Goal: Information Seeking & Learning: Learn about a topic

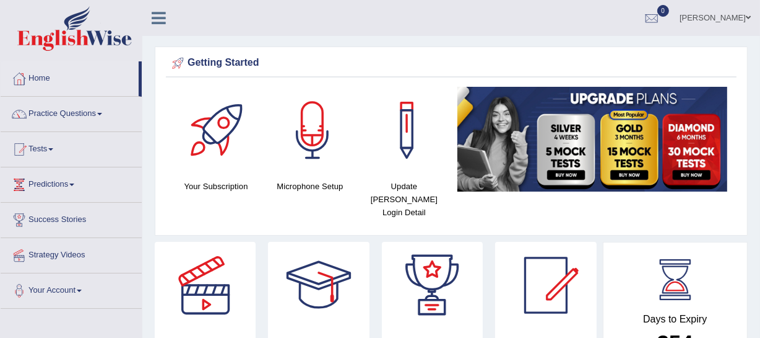
click at [105, 111] on link "Practice Questions" at bounding box center [71, 112] width 141 height 31
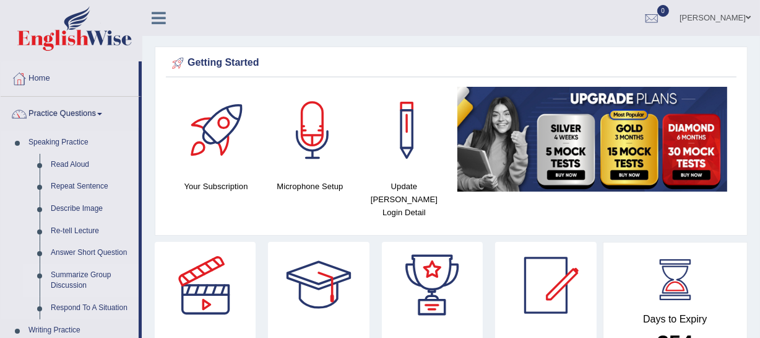
click at [64, 272] on link "Summarize Group Discussion" at bounding box center [92, 280] width 94 height 33
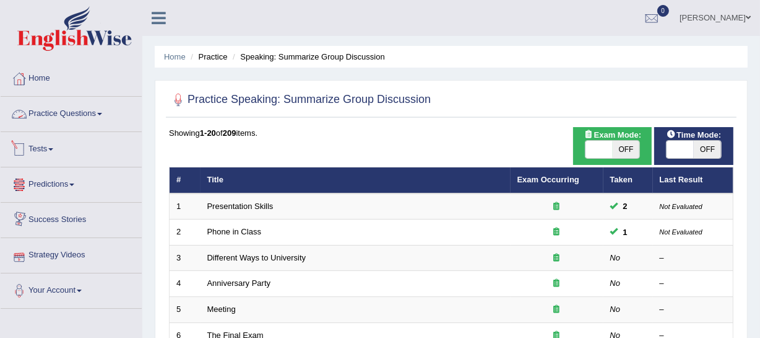
click at [88, 114] on link "Practice Questions" at bounding box center [71, 112] width 141 height 31
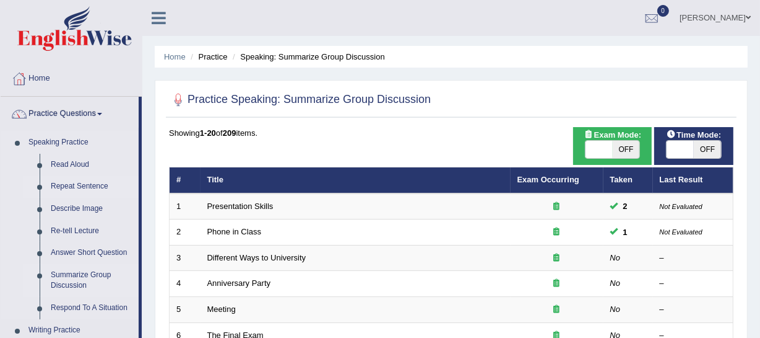
drag, startPoint x: 71, startPoint y: 163, endPoint x: 56, endPoint y: 185, distance: 26.8
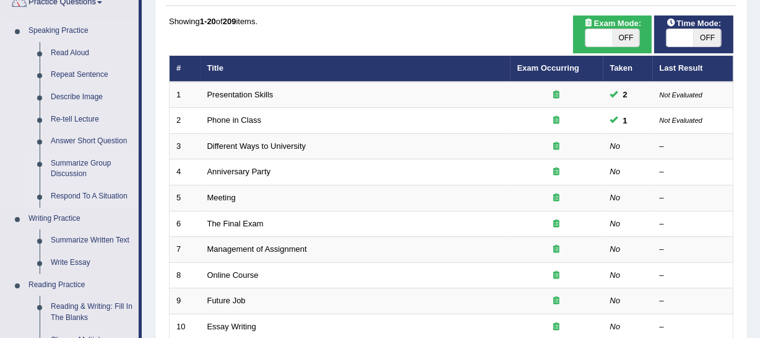
scroll to position [112, 0]
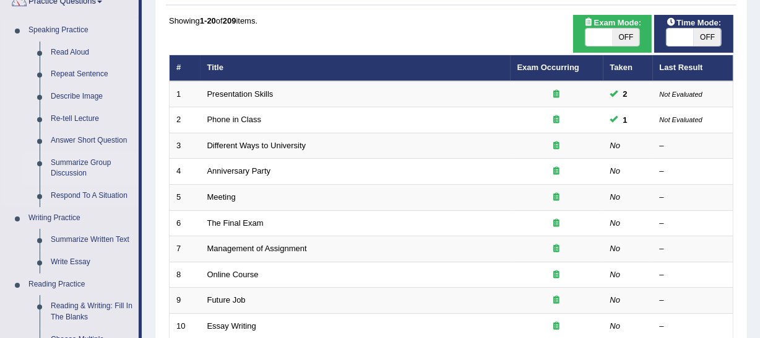
click at [66, 167] on link "Summarize Group Discussion" at bounding box center [92, 168] width 94 height 33
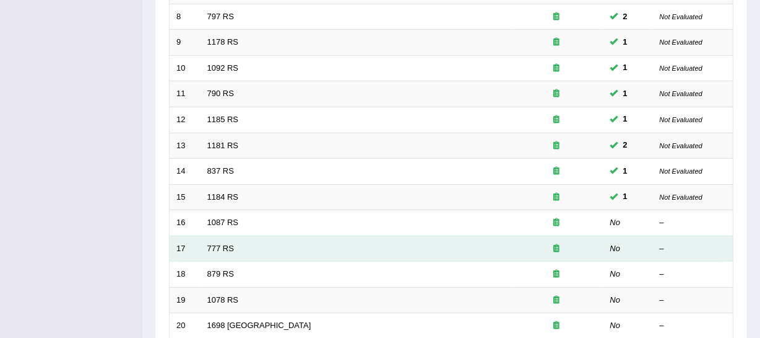
scroll to position [368, 0]
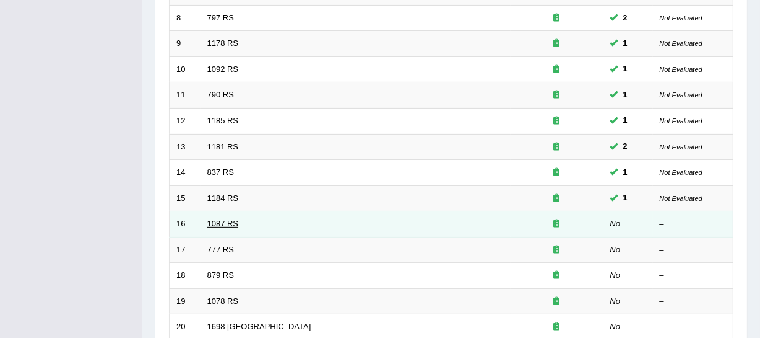
click at [228, 223] on link "1087 RS" at bounding box center [223, 223] width 32 height 9
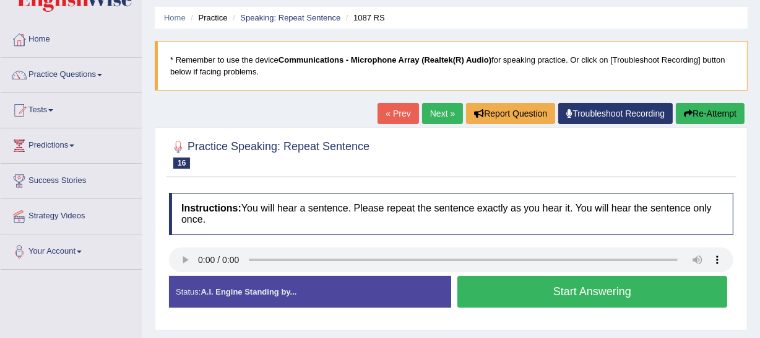
scroll to position [56, 0]
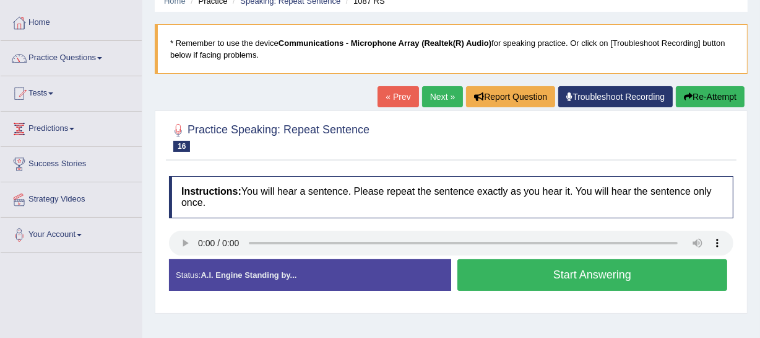
click at [579, 275] on button "Start Answering" at bounding box center [593, 275] width 270 height 32
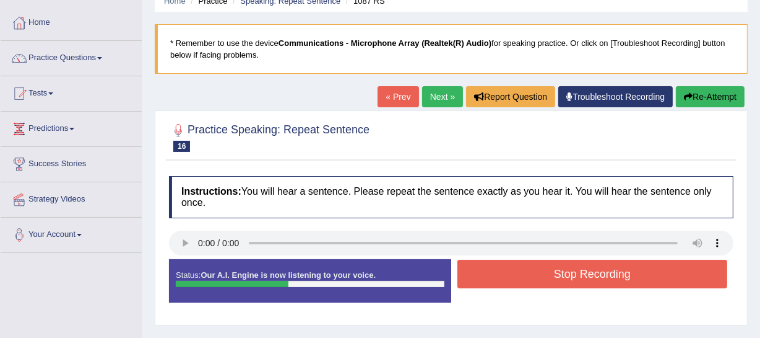
drag, startPoint x: 550, startPoint y: 274, endPoint x: 542, endPoint y: 298, distance: 25.5
click at [542, 298] on div "Status: Our A.I. Engine is now listening to your voice. Start Answering Stop Re…" at bounding box center [451, 287] width 565 height 56
click at [687, 96] on icon "button" at bounding box center [688, 96] width 9 height 9
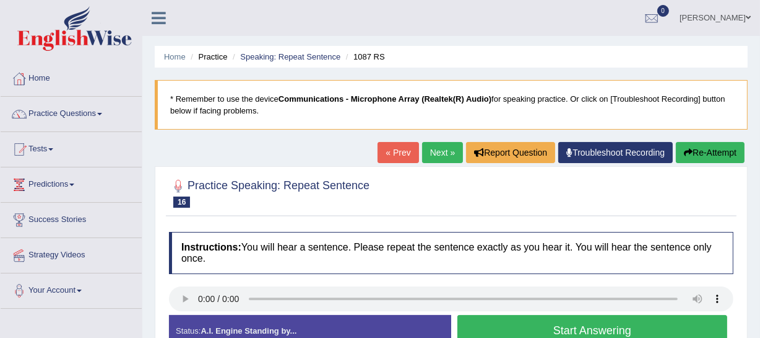
scroll to position [56, 0]
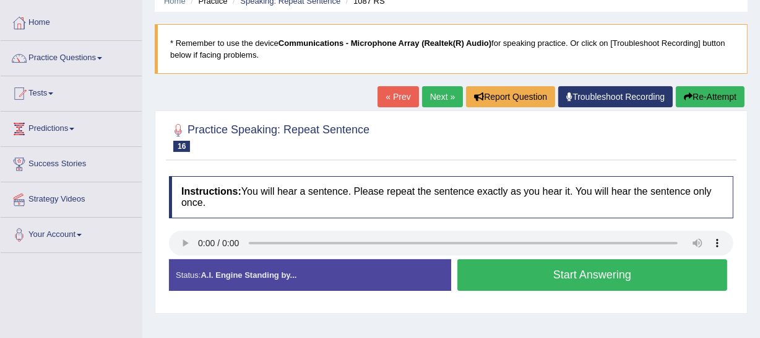
click at [537, 268] on button "Start Answering" at bounding box center [593, 275] width 270 height 32
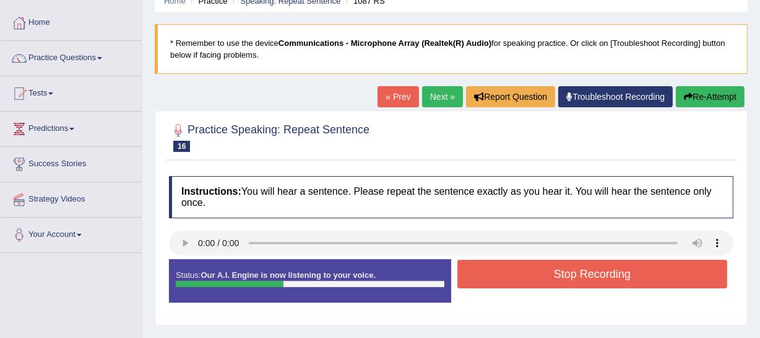
click at [505, 279] on button "Stop Recording" at bounding box center [593, 273] width 270 height 28
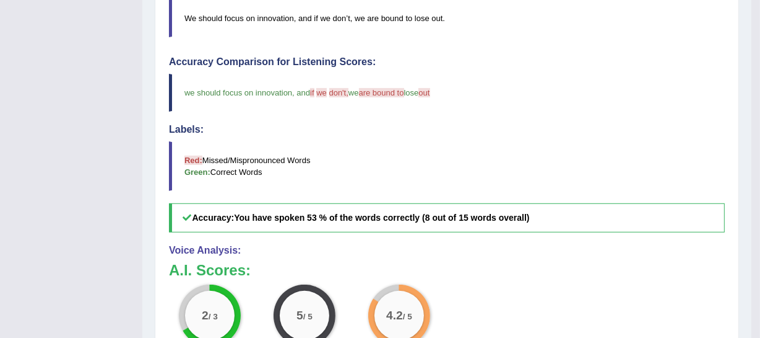
scroll to position [112, 0]
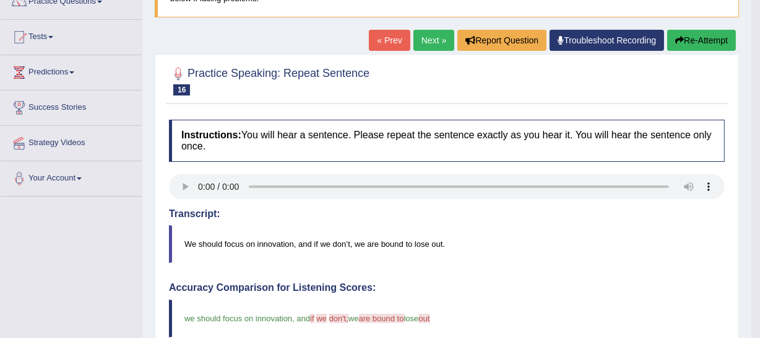
click at [419, 42] on link "Next »" at bounding box center [434, 40] width 41 height 21
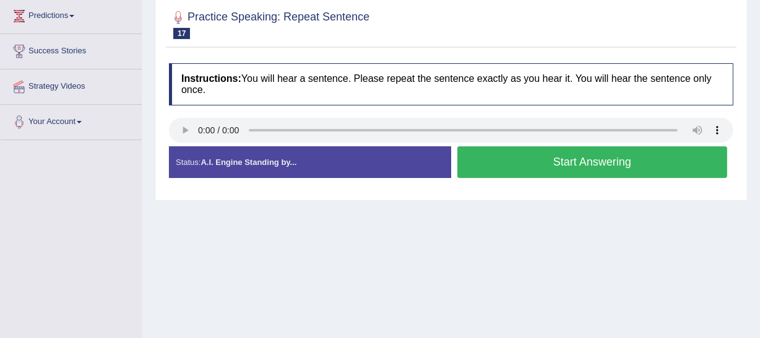
click at [569, 158] on button "Start Answering" at bounding box center [593, 162] width 270 height 32
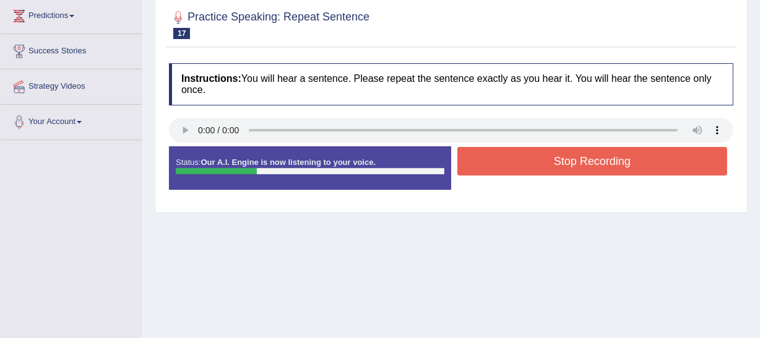
click at [519, 159] on button "Stop Recording" at bounding box center [593, 161] width 270 height 28
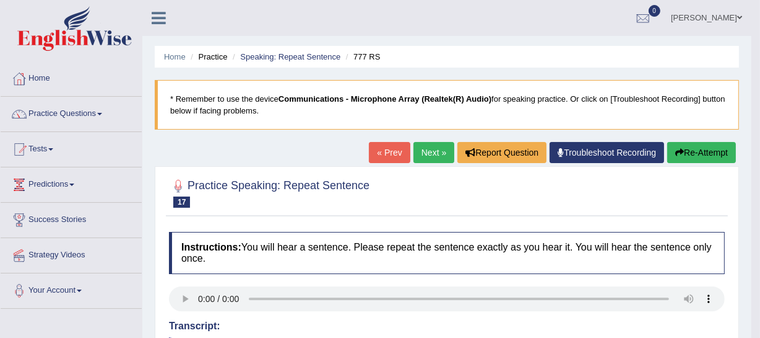
click at [435, 149] on link "Next »" at bounding box center [434, 152] width 41 height 21
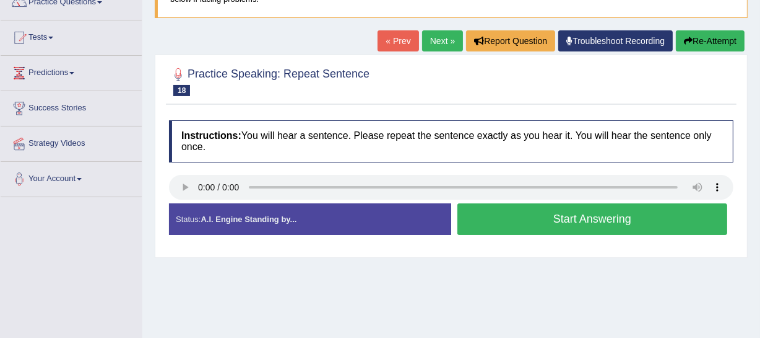
scroll to position [112, 0]
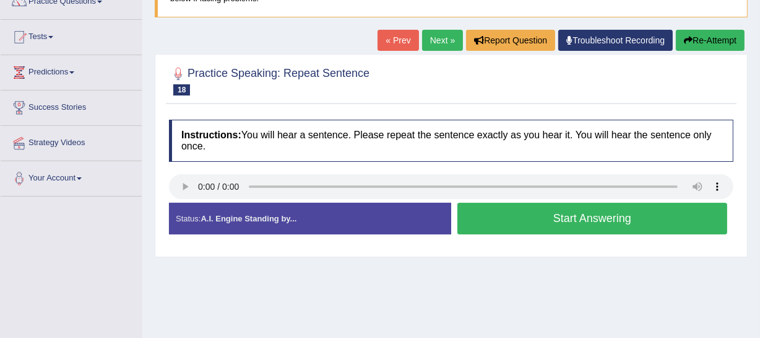
click at [589, 222] on button "Start Answering" at bounding box center [593, 219] width 270 height 32
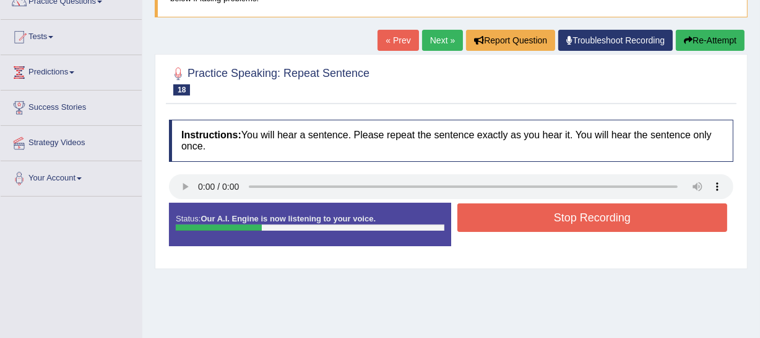
click at [536, 211] on button "Stop Recording" at bounding box center [593, 217] width 270 height 28
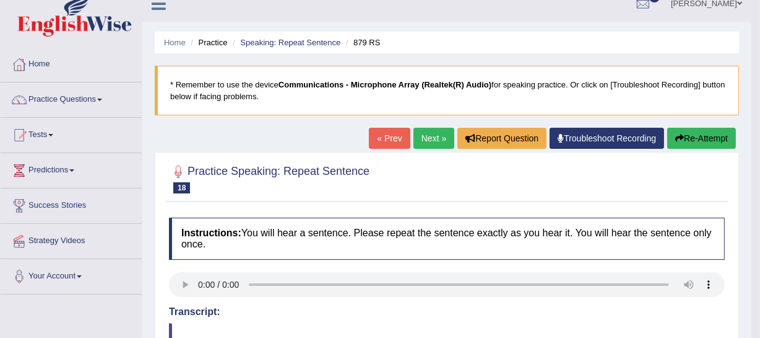
scroll to position [0, 0]
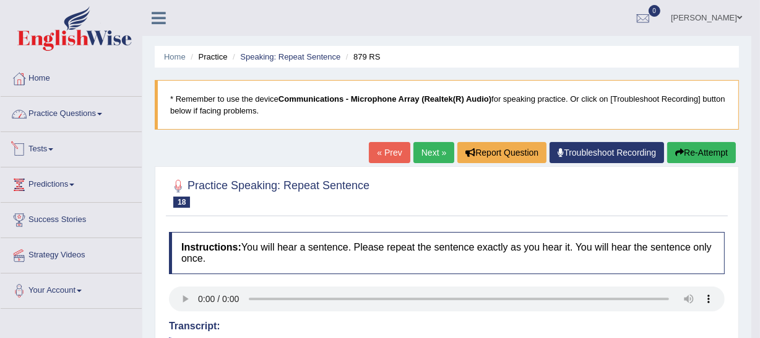
click at [68, 108] on link "Practice Questions" at bounding box center [71, 112] width 141 height 31
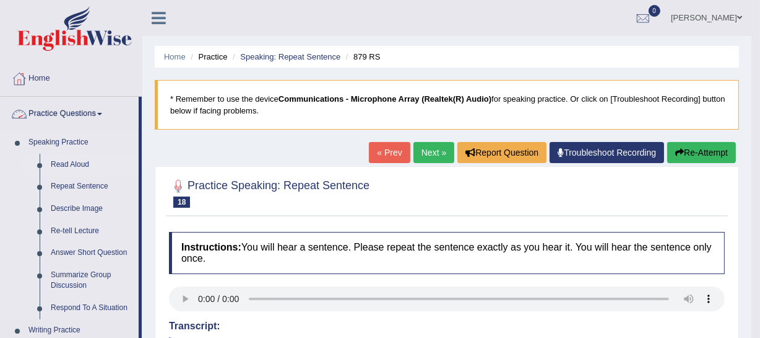
click at [68, 163] on link "Read Aloud" at bounding box center [92, 165] width 94 height 22
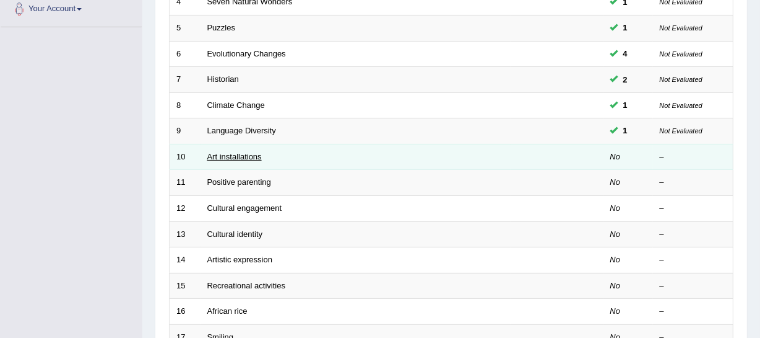
click at [214, 155] on link "Art installations" at bounding box center [234, 156] width 54 height 9
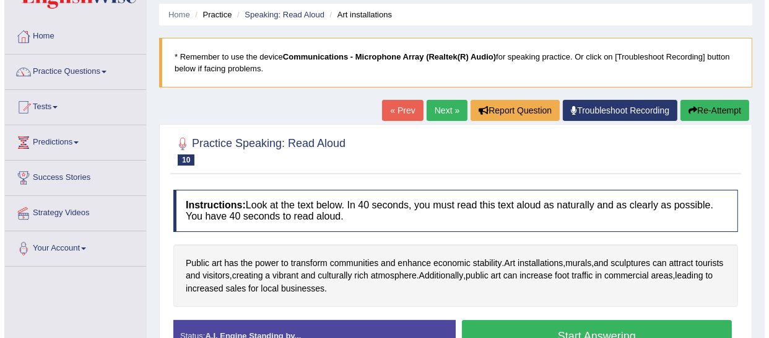
scroll to position [168, 0]
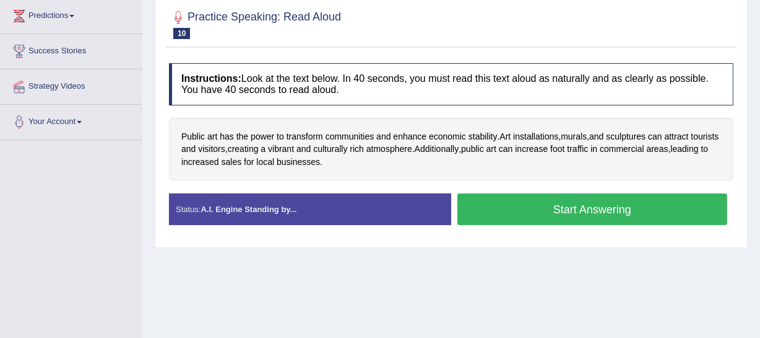
click at [581, 209] on button "Start Answering" at bounding box center [593, 209] width 270 height 32
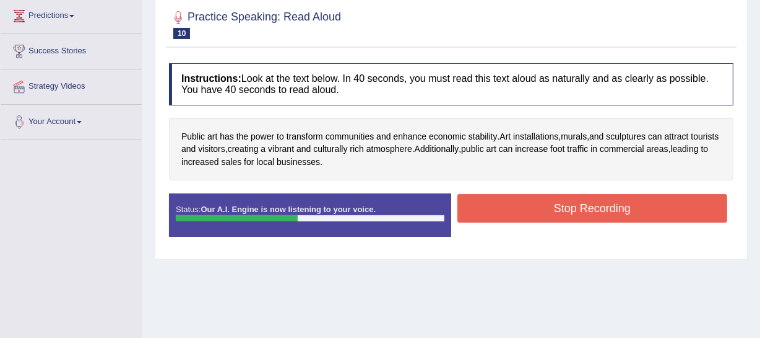
click at [544, 198] on button "Stop Recording" at bounding box center [593, 208] width 270 height 28
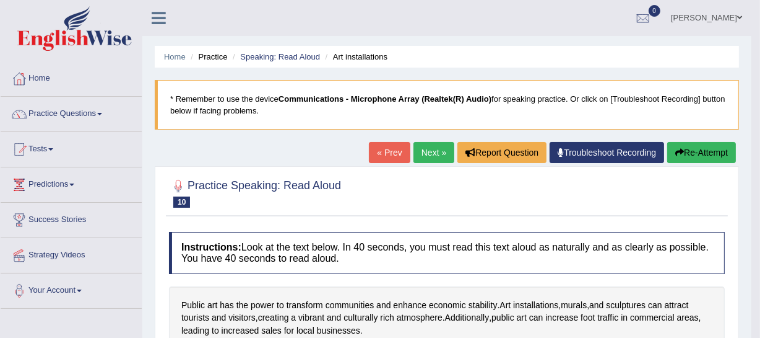
scroll to position [0, 0]
click at [72, 120] on link "Practice Questions" at bounding box center [71, 112] width 141 height 31
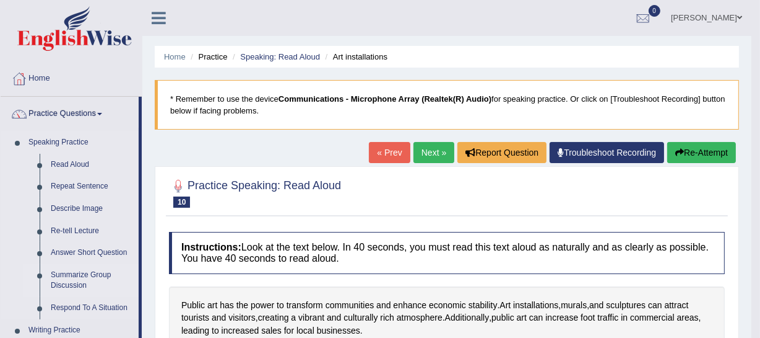
click at [85, 277] on link "Summarize Group Discussion" at bounding box center [92, 280] width 94 height 33
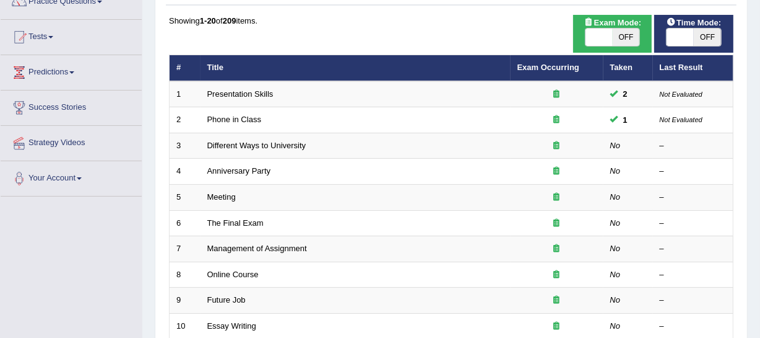
click at [250, 146] on link "Different Ways to University" at bounding box center [256, 145] width 99 height 9
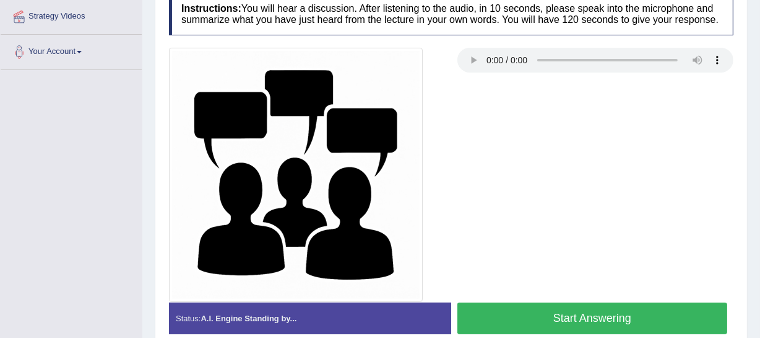
scroll to position [281, 0]
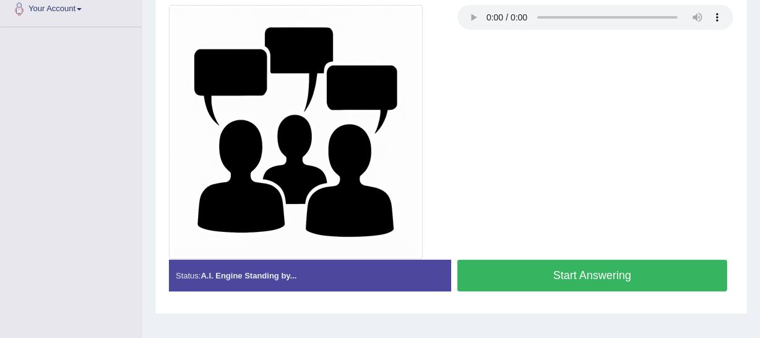
click at [559, 271] on button "Start Answering" at bounding box center [593, 275] width 270 height 32
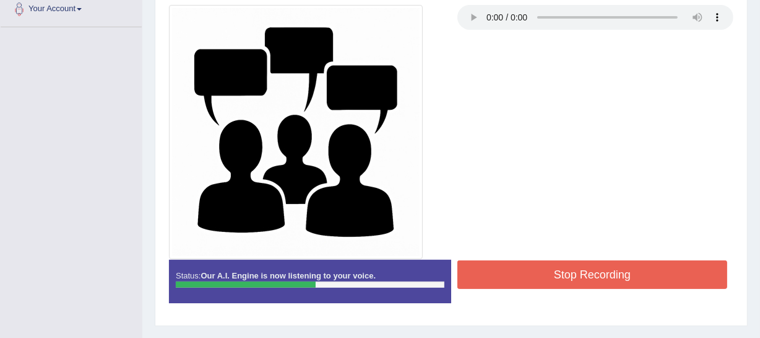
click at [549, 274] on button "Stop Recording" at bounding box center [593, 274] width 270 height 28
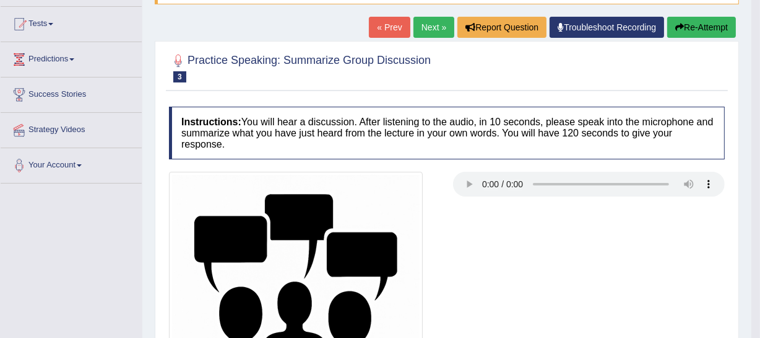
scroll to position [168, 0]
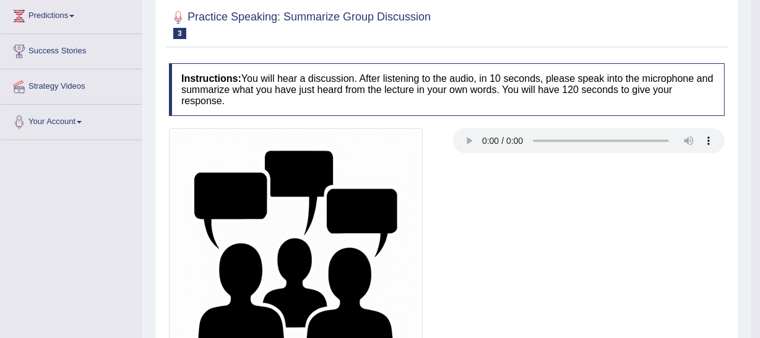
click at [206, 37] on h2 "Practice Speaking: Summarize Group Discussion 3 Different Ways to University" at bounding box center [300, 23] width 262 height 31
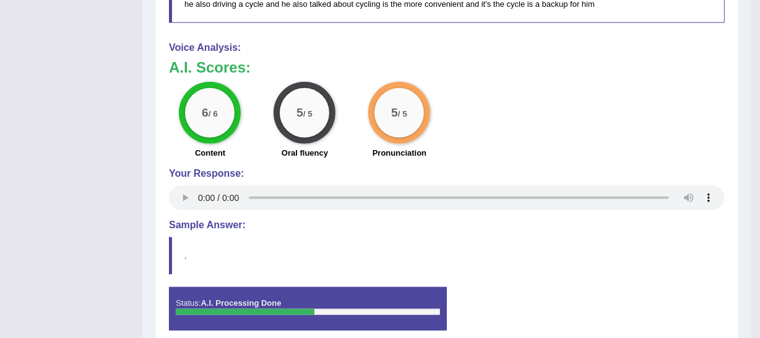
scroll to position [928, 0]
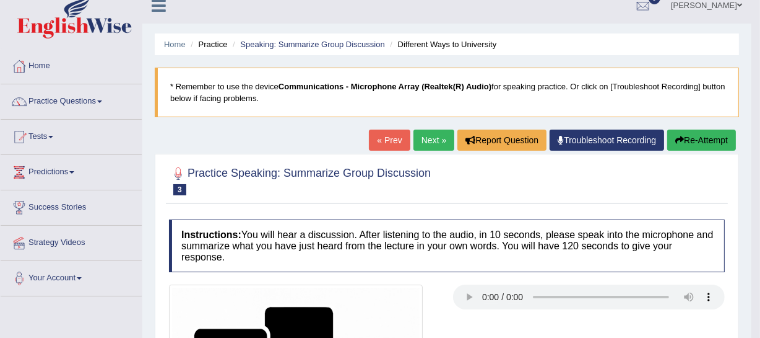
scroll to position [0, 0]
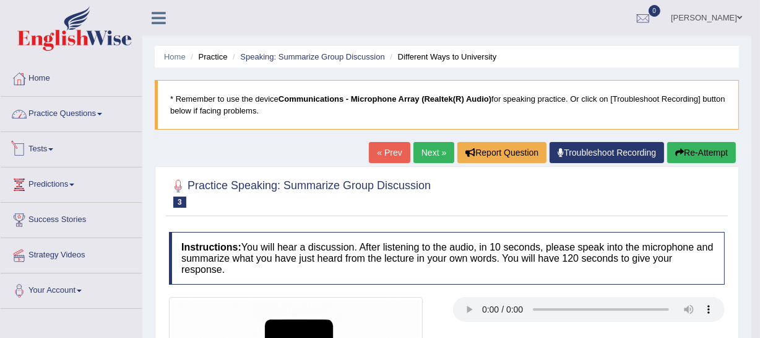
click at [80, 115] on link "Practice Questions" at bounding box center [71, 112] width 141 height 31
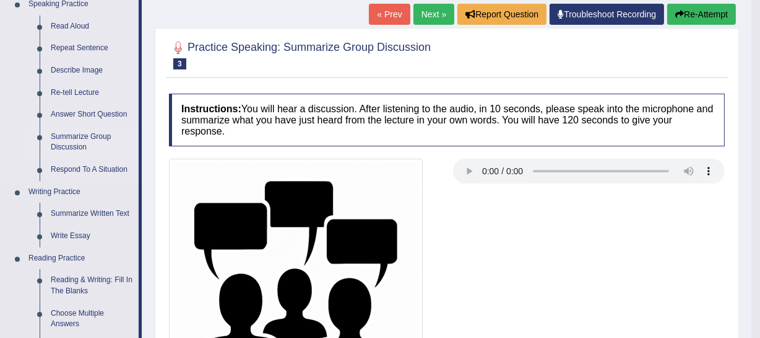
scroll to position [112, 0]
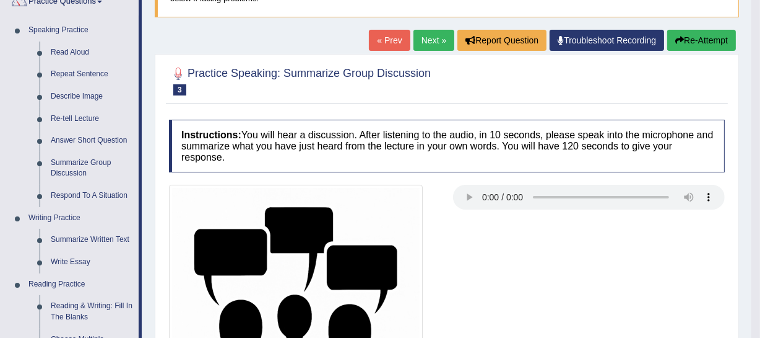
click at [580, 278] on div at bounding box center [447, 312] width 568 height 254
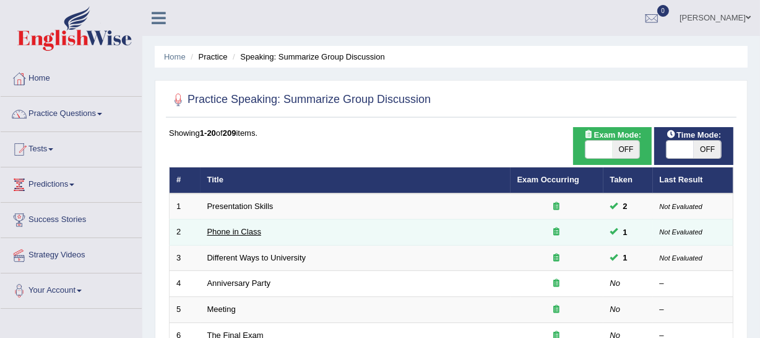
click at [233, 231] on link "Phone in Class" at bounding box center [234, 231] width 54 height 9
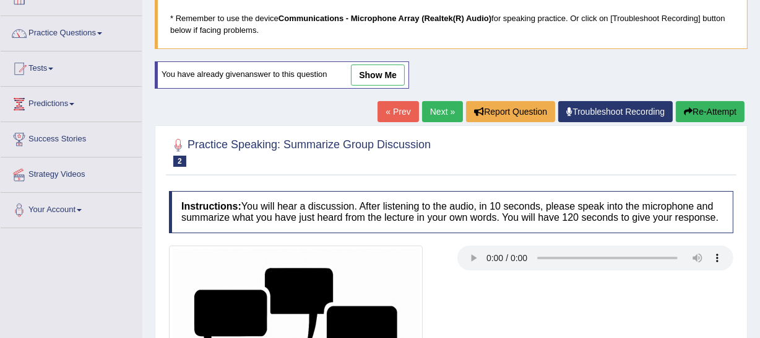
scroll to position [56, 0]
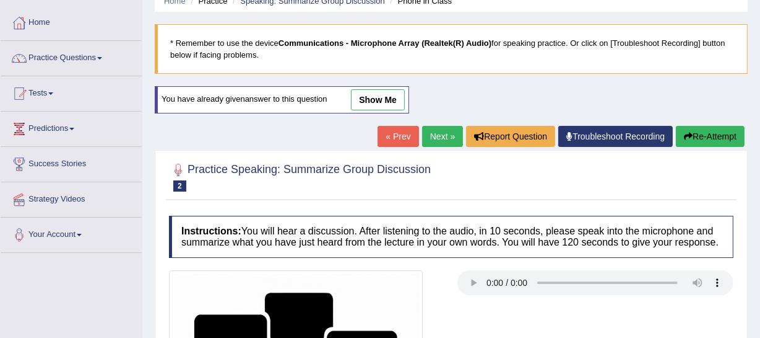
click at [383, 102] on link "show me" at bounding box center [378, 99] width 54 height 21
click at [384, 126] on link "« Prev" at bounding box center [398, 136] width 41 height 21
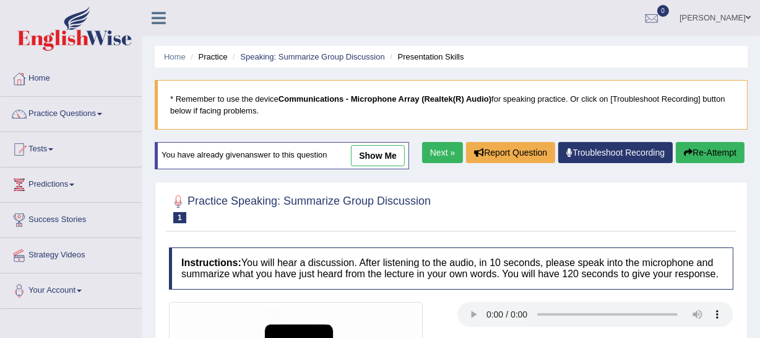
click at [380, 154] on link "show me" at bounding box center [378, 155] width 54 height 21
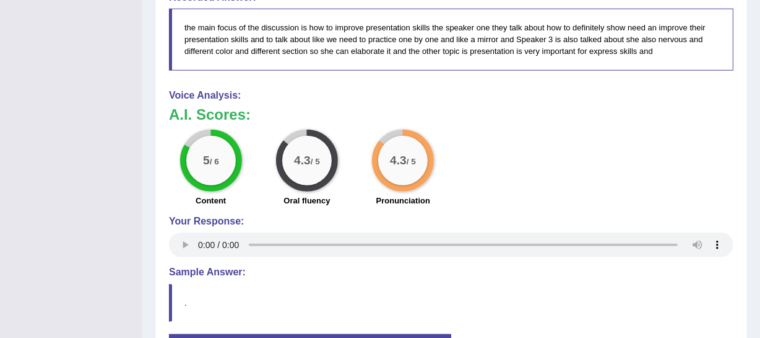
scroll to position [899, 0]
